Goal: Task Accomplishment & Management: Complete application form

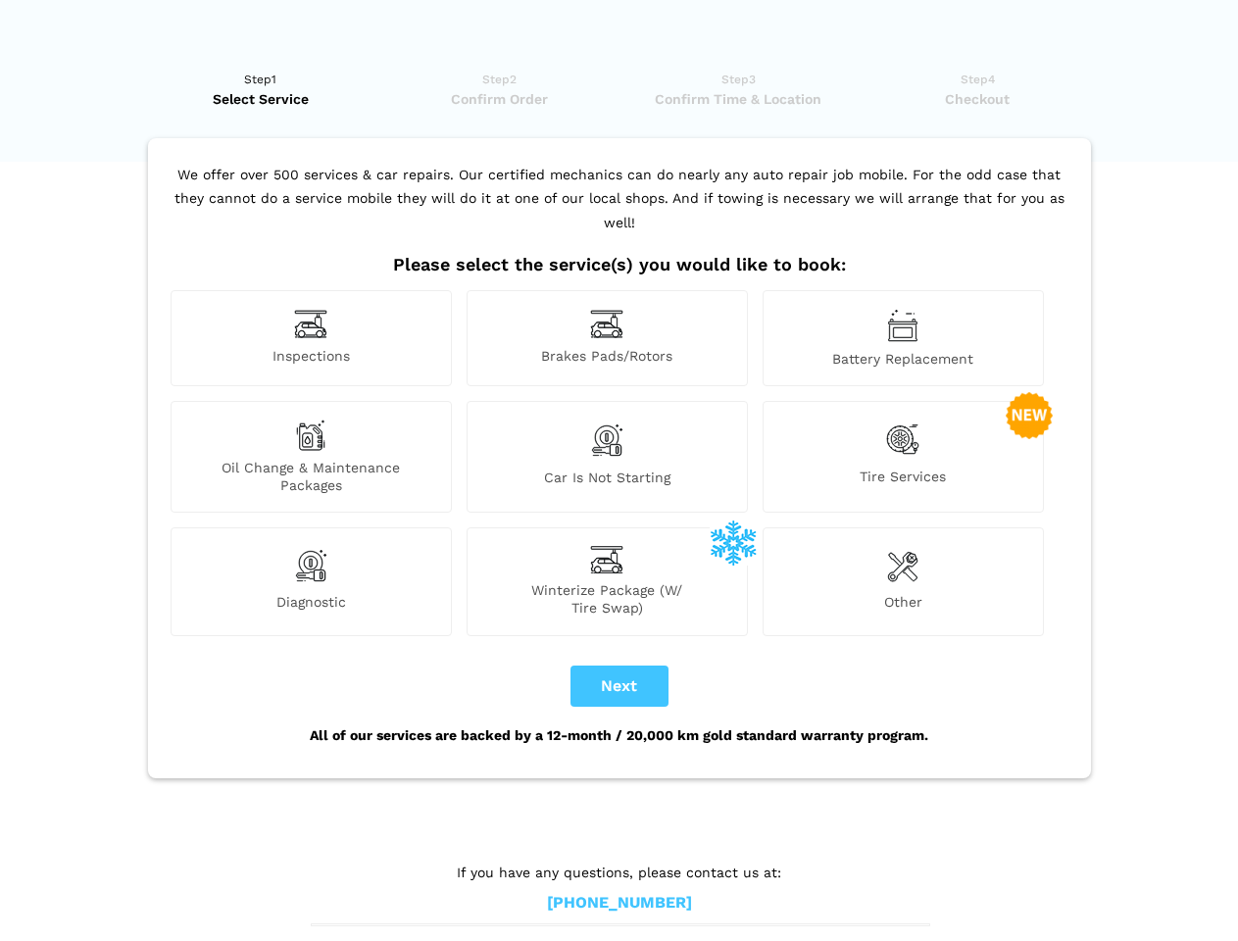
click at [311, 338] on img at bounding box center [310, 324] width 33 height 30
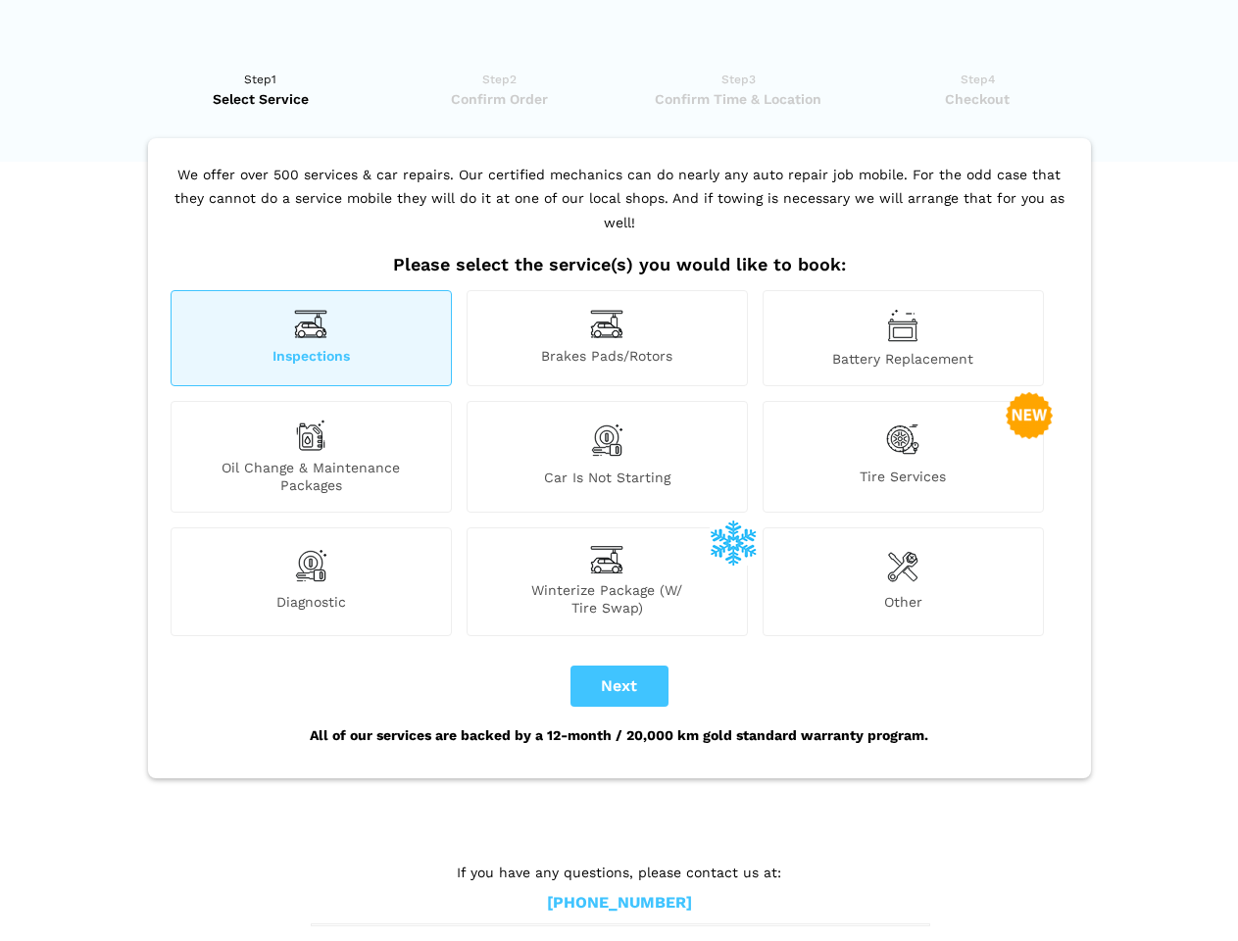
click at [607, 338] on img at bounding box center [606, 324] width 33 height 30
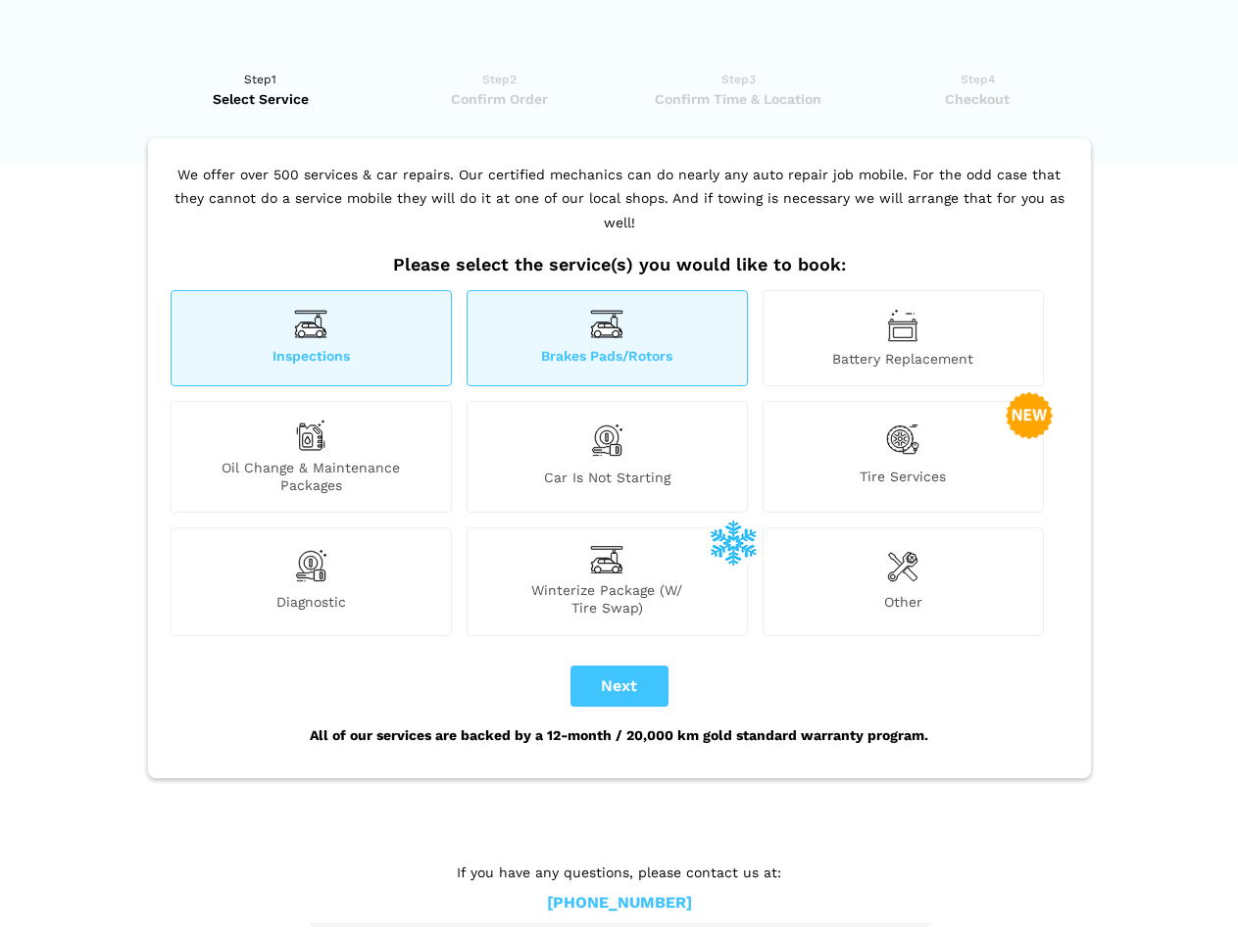
click at [903, 338] on img at bounding box center [902, 325] width 31 height 33
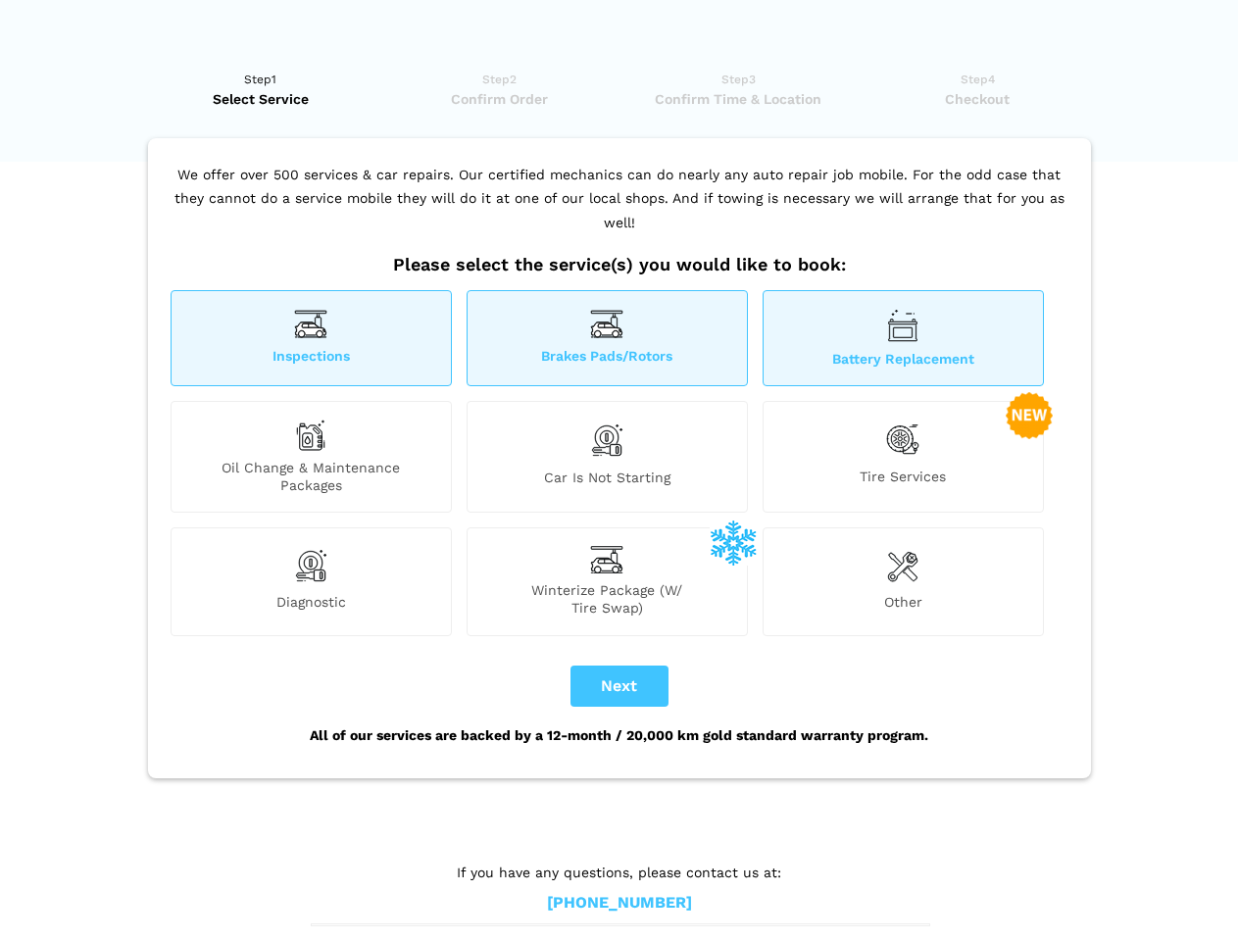
click at [311, 457] on div "Oil Change & Maintenance Packages" at bounding box center [311, 457] width 281 height 112
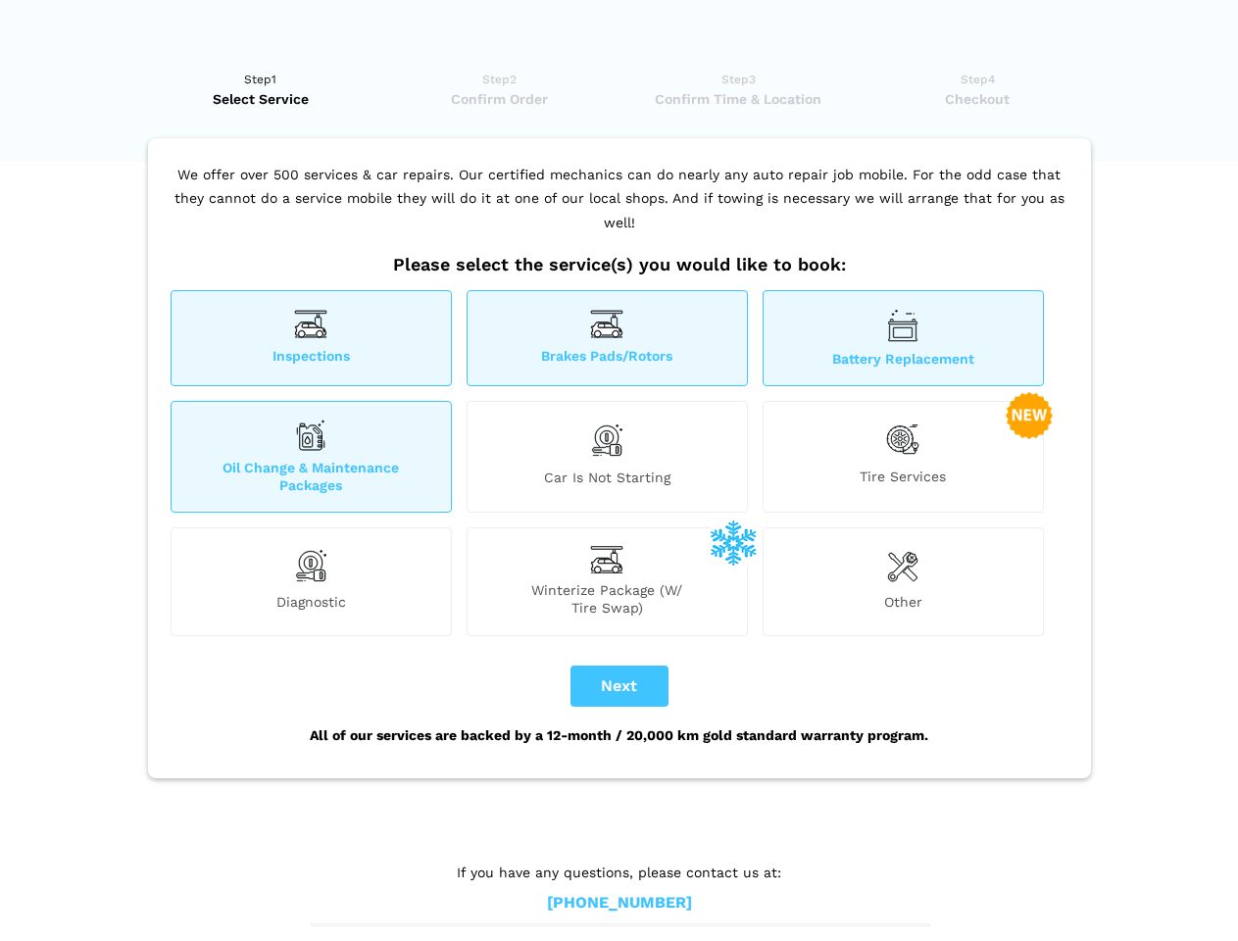
click at [607, 457] on img at bounding box center [606, 439] width 33 height 41
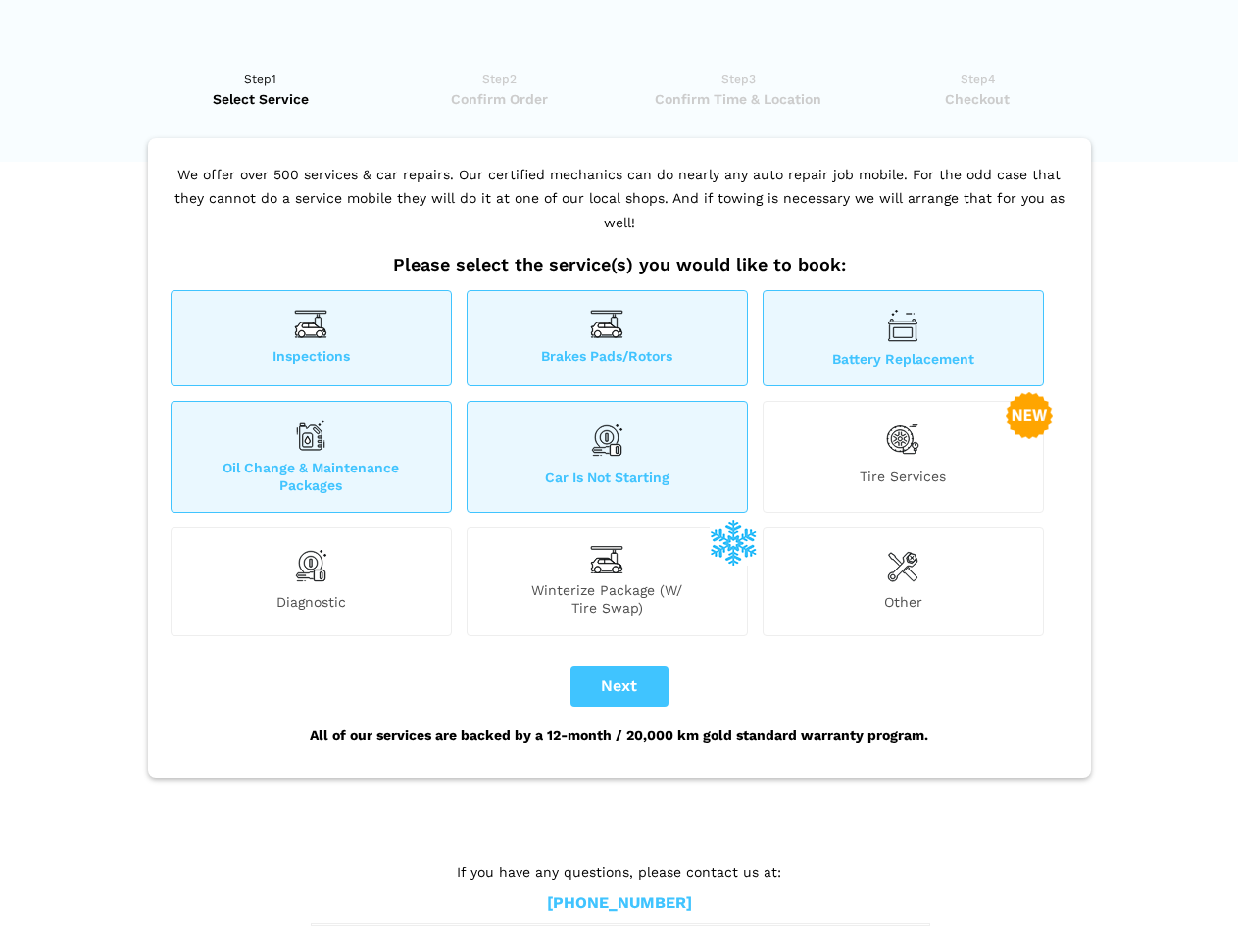
click at [903, 457] on img at bounding box center [902, 439] width 33 height 40
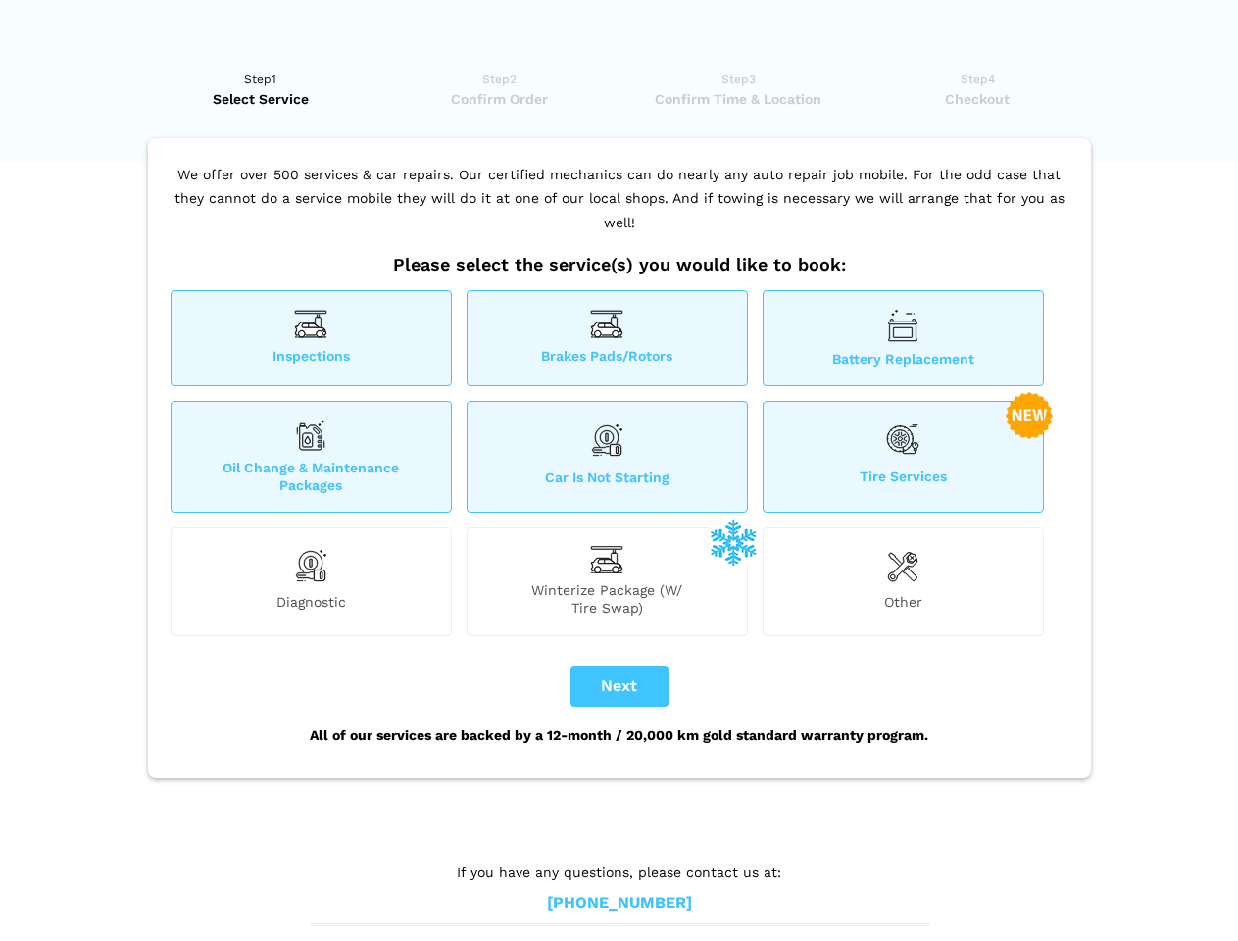
click at [311, 581] on img at bounding box center [310, 565] width 33 height 39
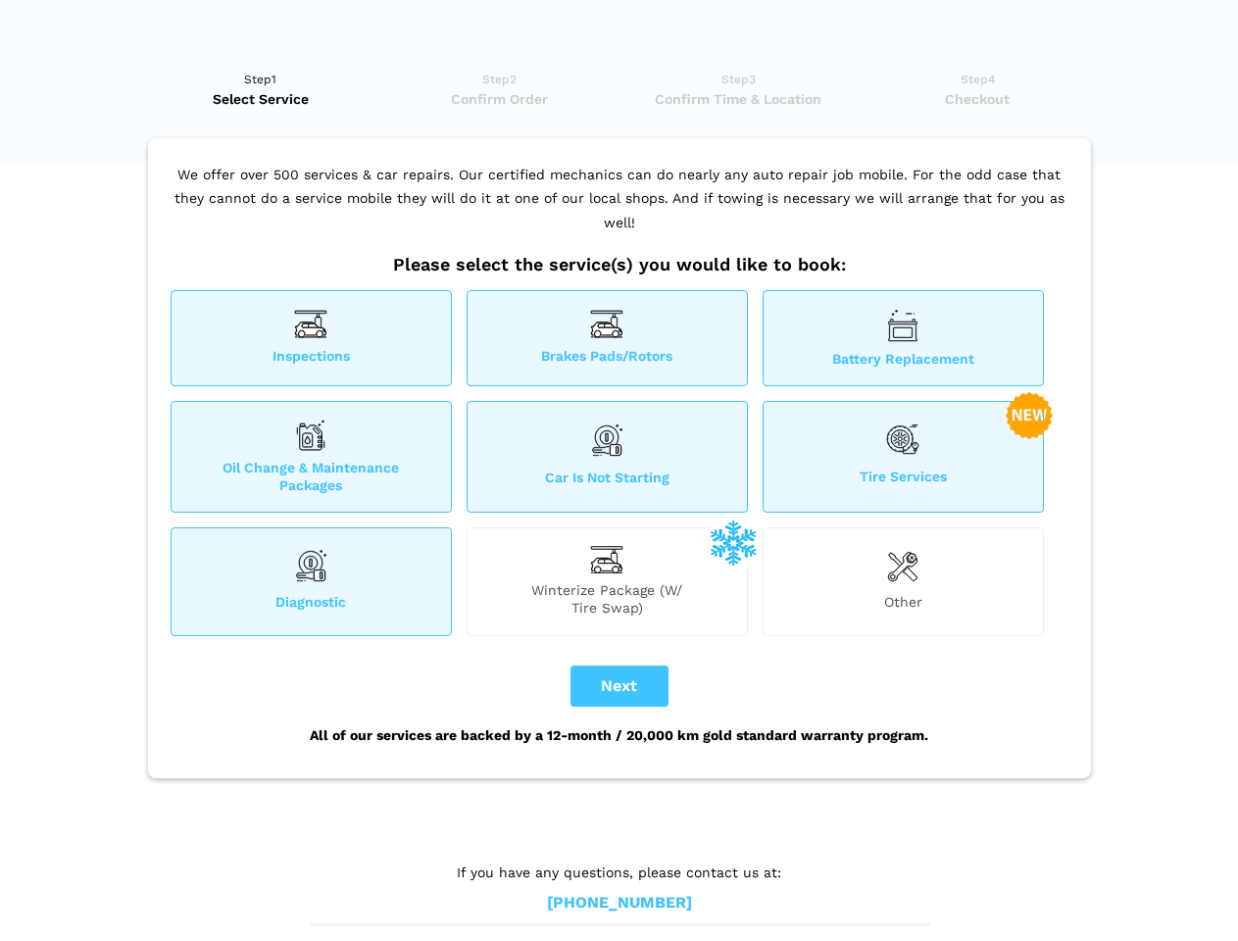
click at [607, 581] on span "Winterize Package (W/ Tire Swap)" at bounding box center [606, 598] width 279 height 35
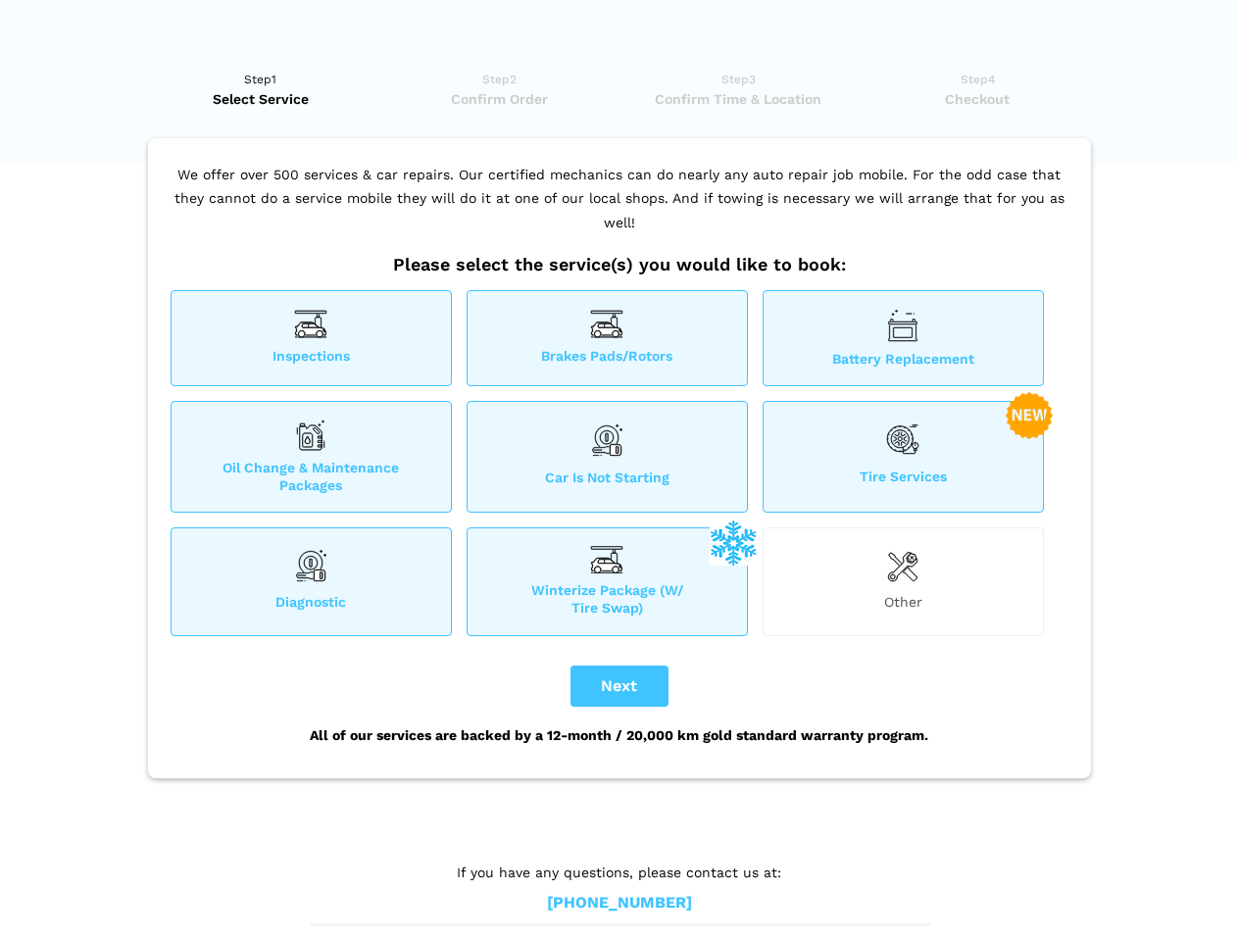
click at [903, 581] on img at bounding box center [902, 565] width 31 height 39
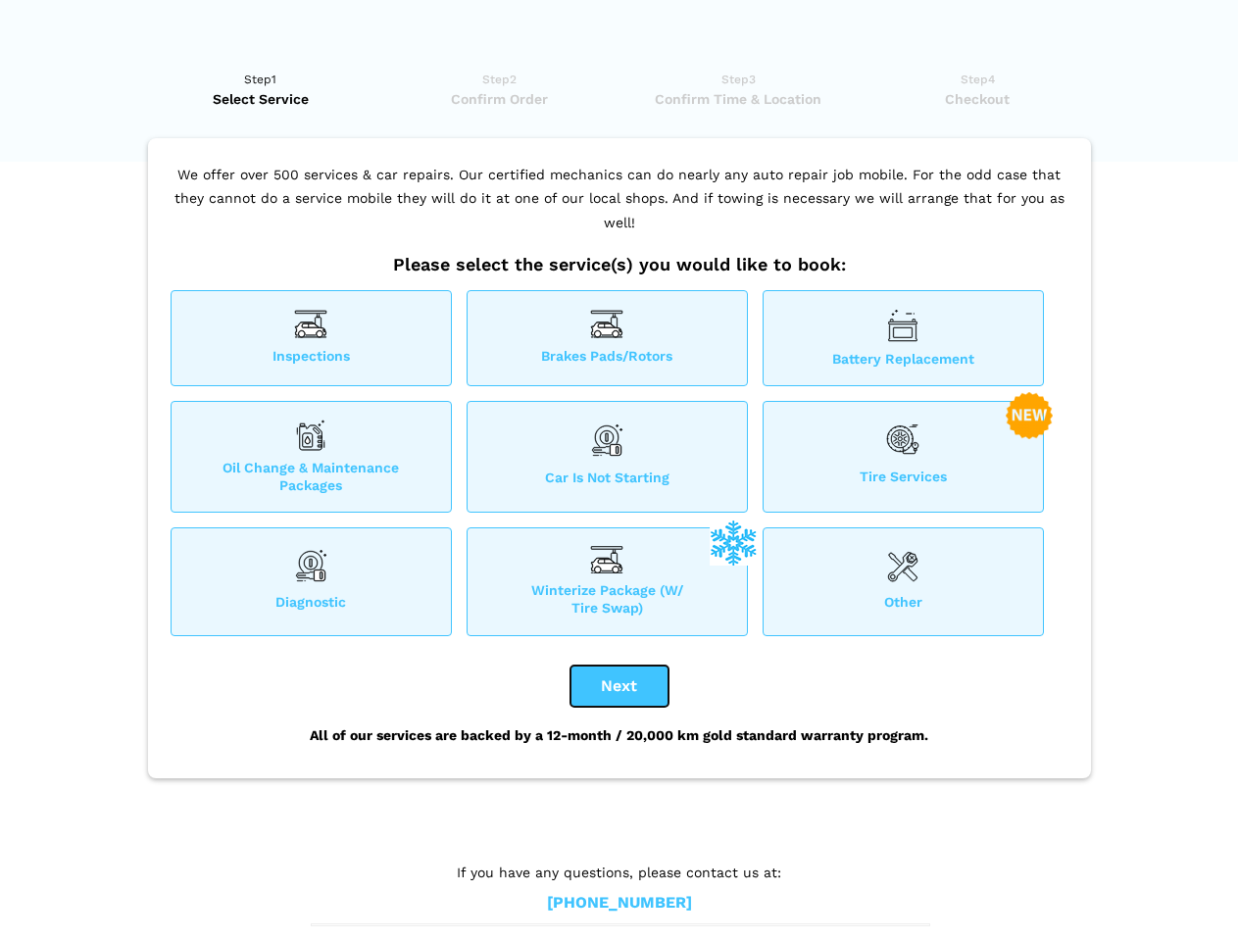
click at [619, 686] on button "Next" at bounding box center [619, 685] width 98 height 41
checkbox input "true"
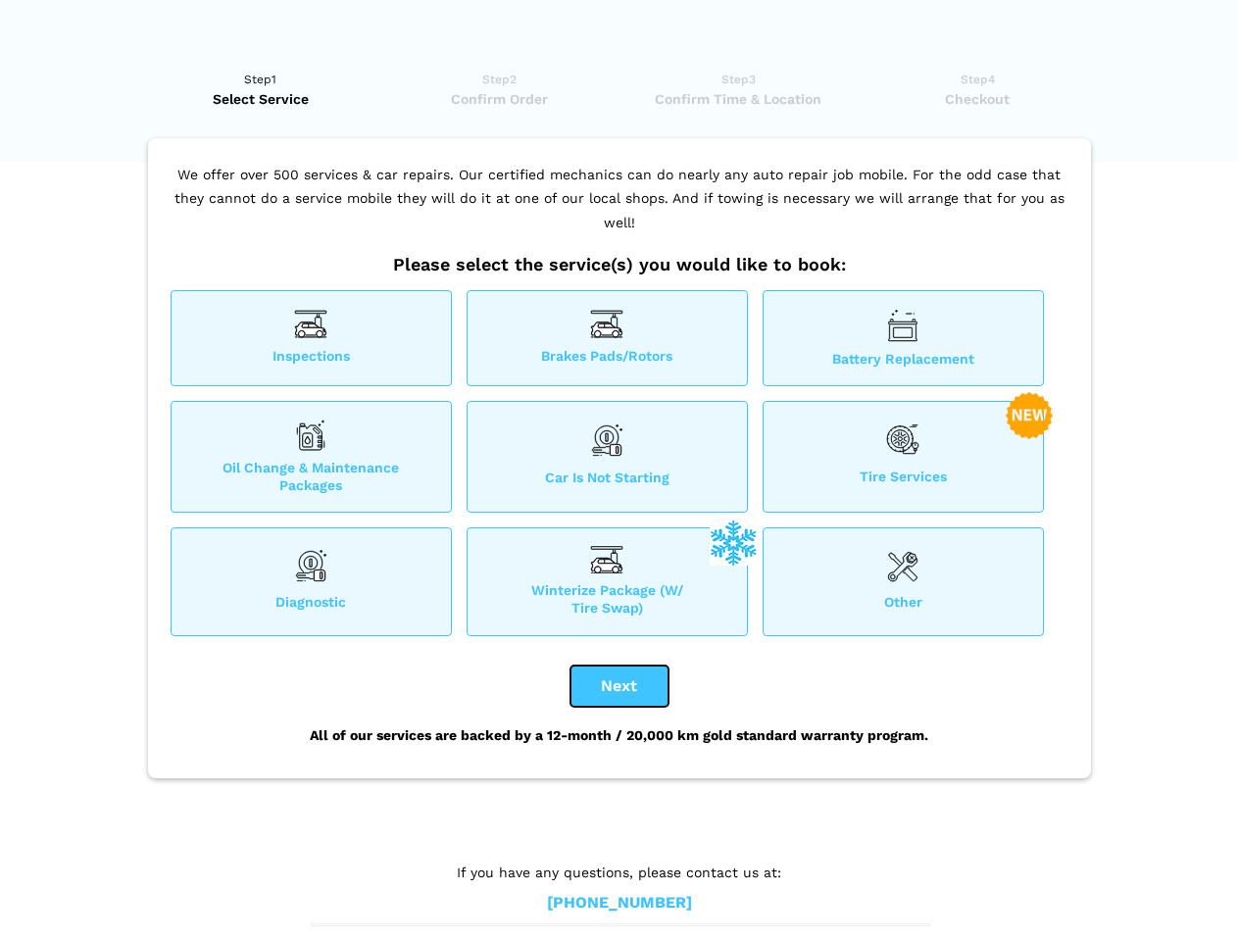
checkbox input "true"
